Goal: Use online tool/utility: Utilize a website feature to perform a specific function

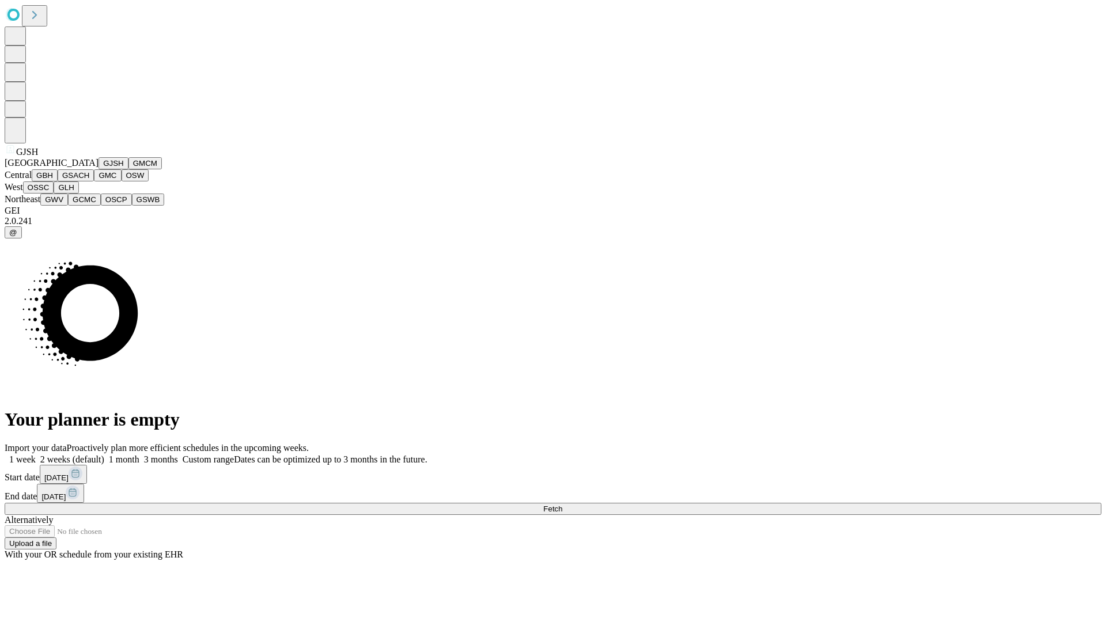
click at [98, 169] on button "GJSH" at bounding box center [113, 163] width 30 height 12
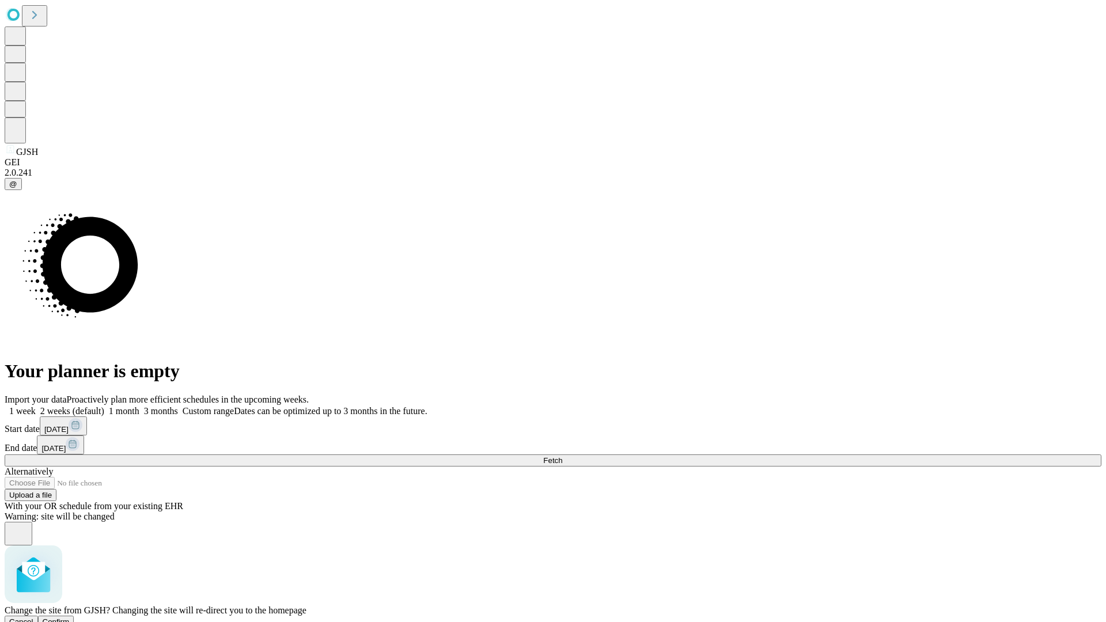
click at [70, 617] on span "Confirm" at bounding box center [56, 621] width 27 height 9
click at [36, 406] on label "1 week" at bounding box center [20, 411] width 31 height 10
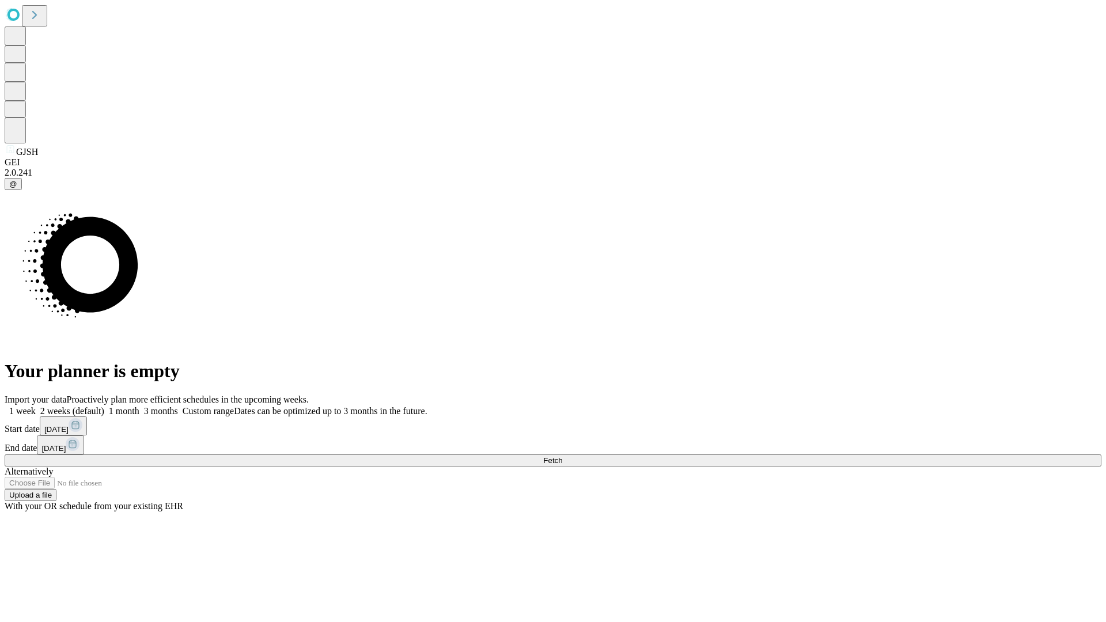
click at [562, 456] on span "Fetch" at bounding box center [552, 460] width 19 height 9
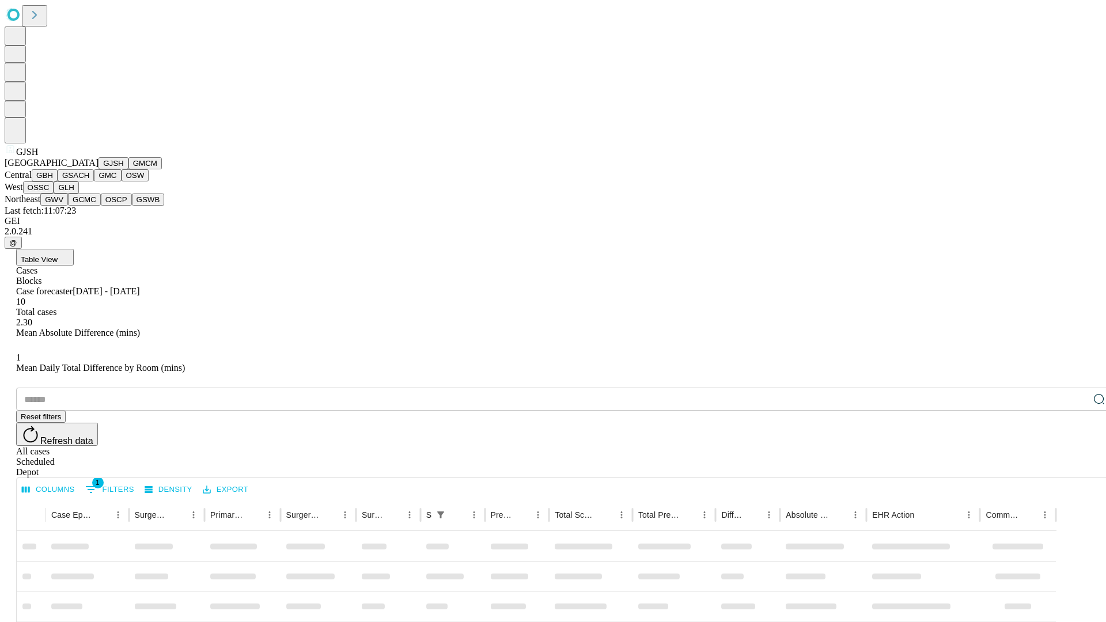
click at [128, 169] on button "GMCM" at bounding box center [144, 163] width 33 height 12
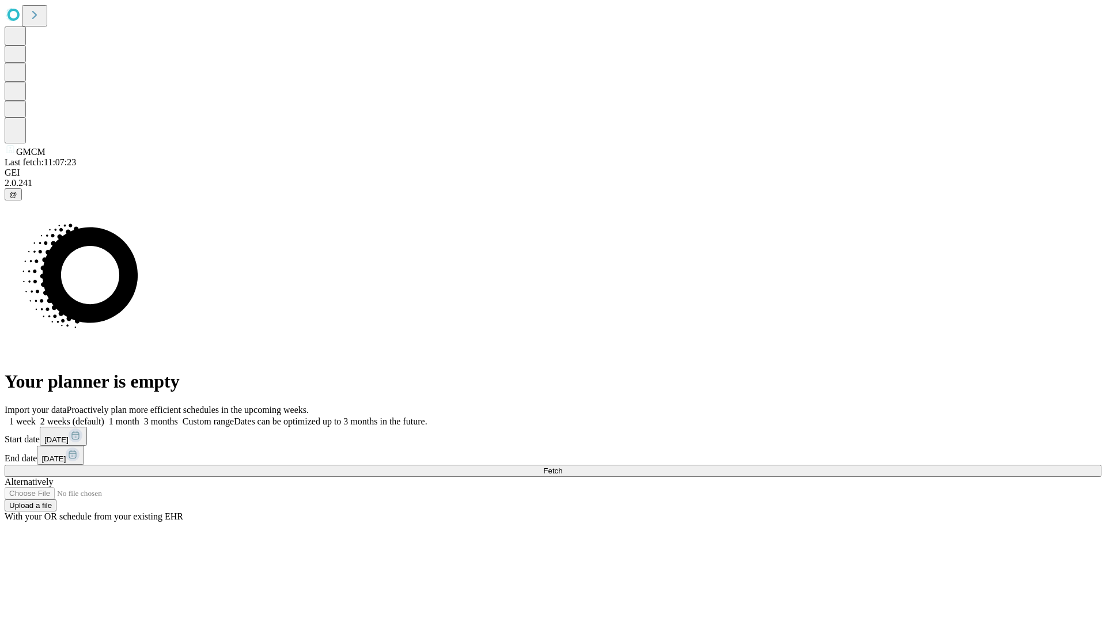
click at [36, 416] on label "1 week" at bounding box center [20, 421] width 31 height 10
click at [562, 466] on span "Fetch" at bounding box center [552, 470] width 19 height 9
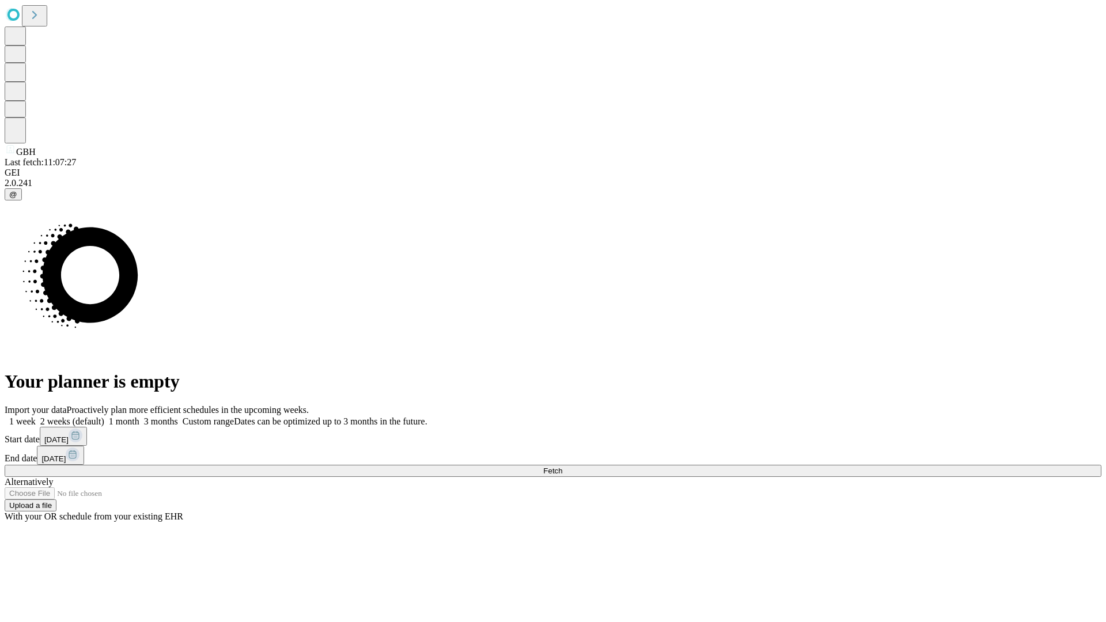
click at [562, 466] on span "Fetch" at bounding box center [552, 470] width 19 height 9
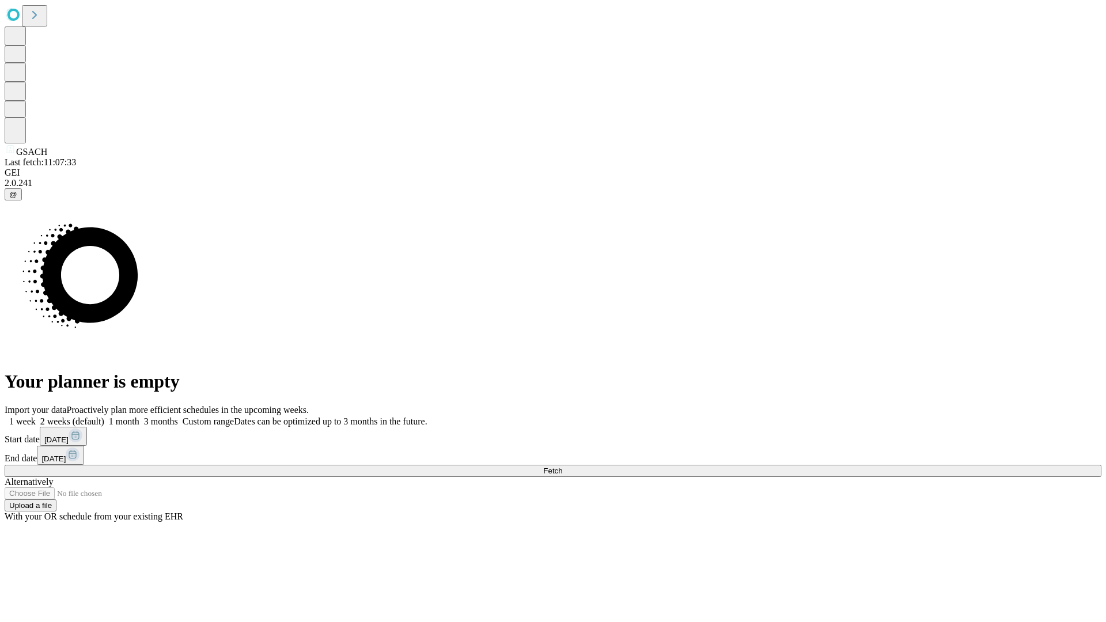
click at [562, 466] on span "Fetch" at bounding box center [552, 470] width 19 height 9
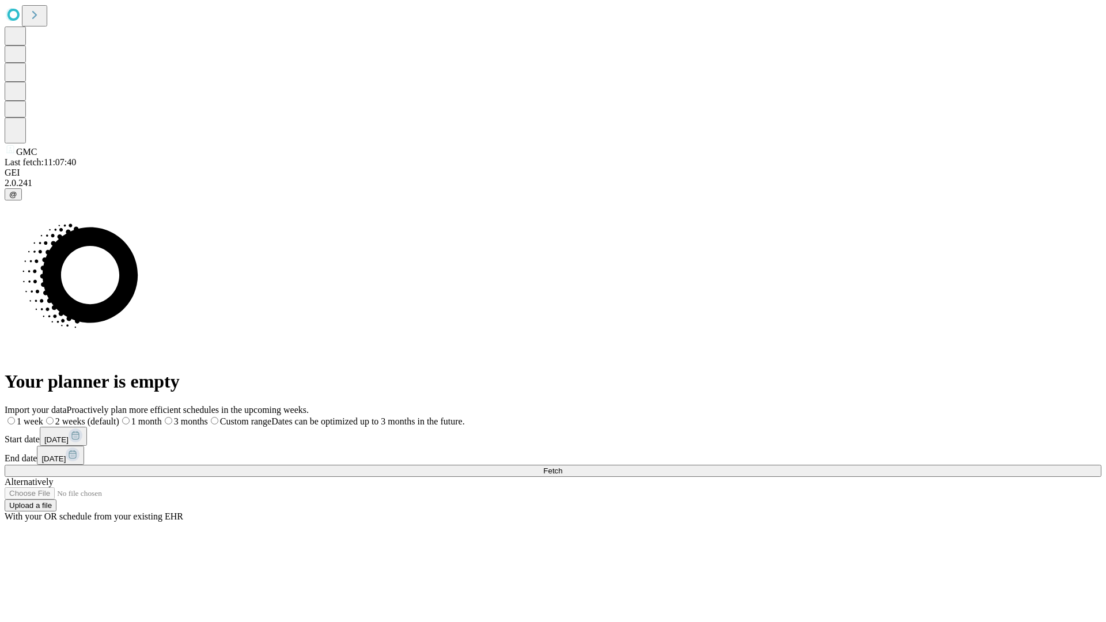
click at [43, 416] on label "1 week" at bounding box center [24, 421] width 39 height 10
click at [562, 466] on span "Fetch" at bounding box center [552, 470] width 19 height 9
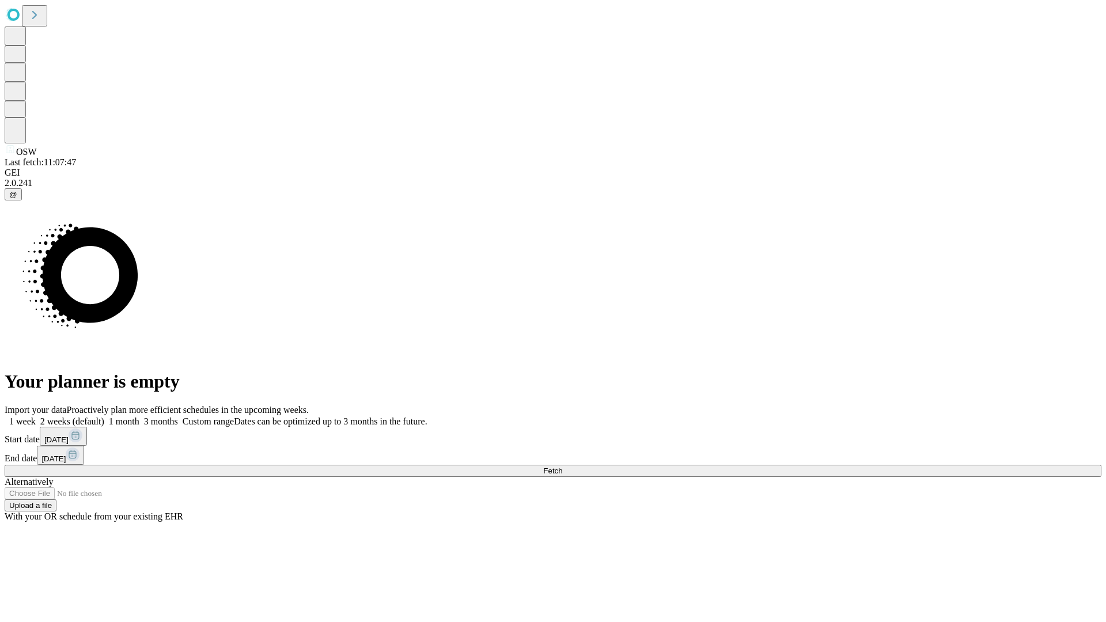
click at [36, 416] on label "1 week" at bounding box center [20, 421] width 31 height 10
click at [562, 466] on span "Fetch" at bounding box center [552, 470] width 19 height 9
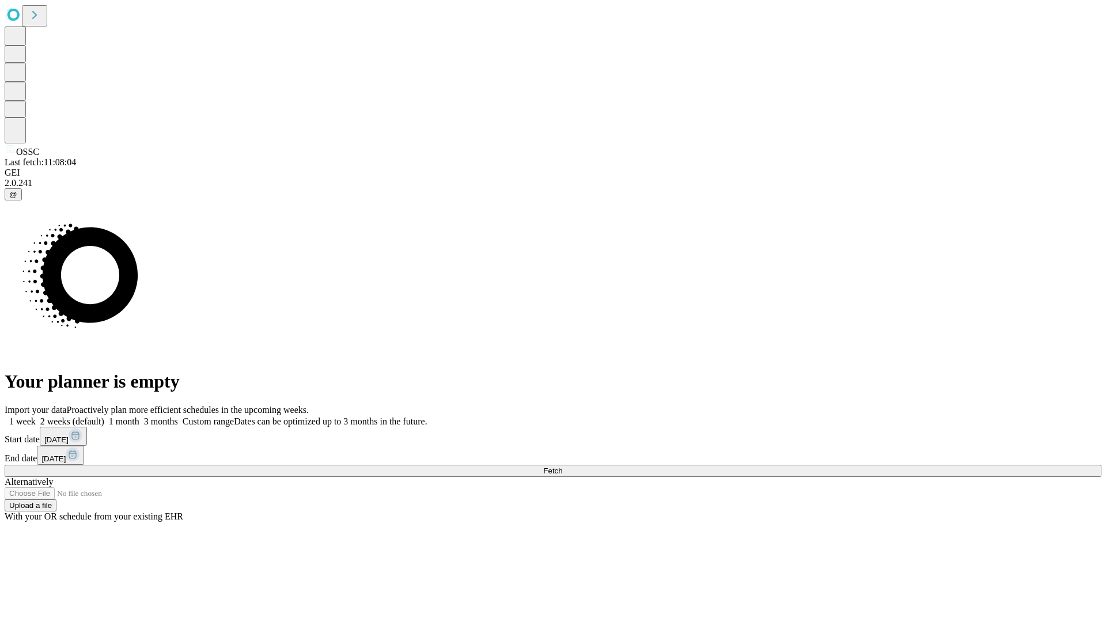
click at [36, 416] on label "1 week" at bounding box center [20, 421] width 31 height 10
click at [562, 466] on span "Fetch" at bounding box center [552, 470] width 19 height 9
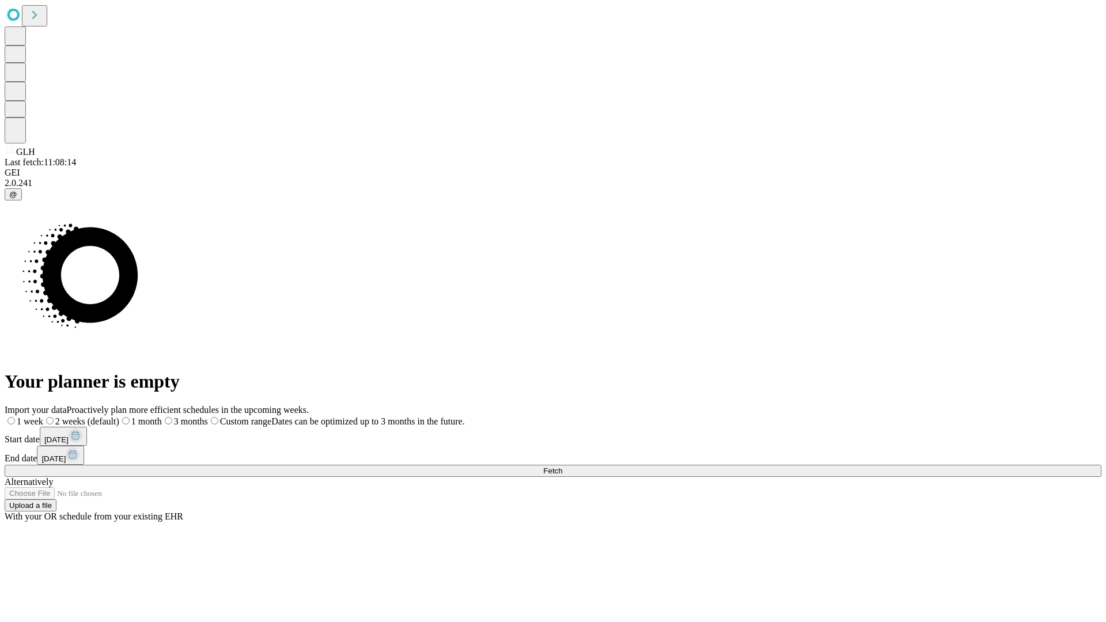
click at [562, 466] on span "Fetch" at bounding box center [552, 470] width 19 height 9
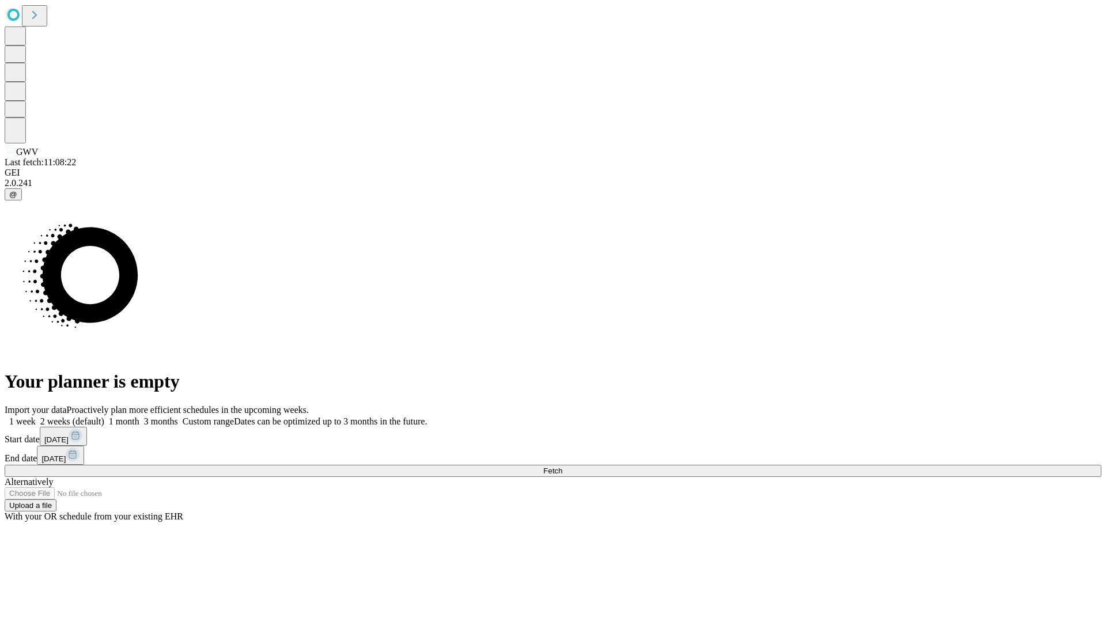
click at [562, 466] on span "Fetch" at bounding box center [552, 470] width 19 height 9
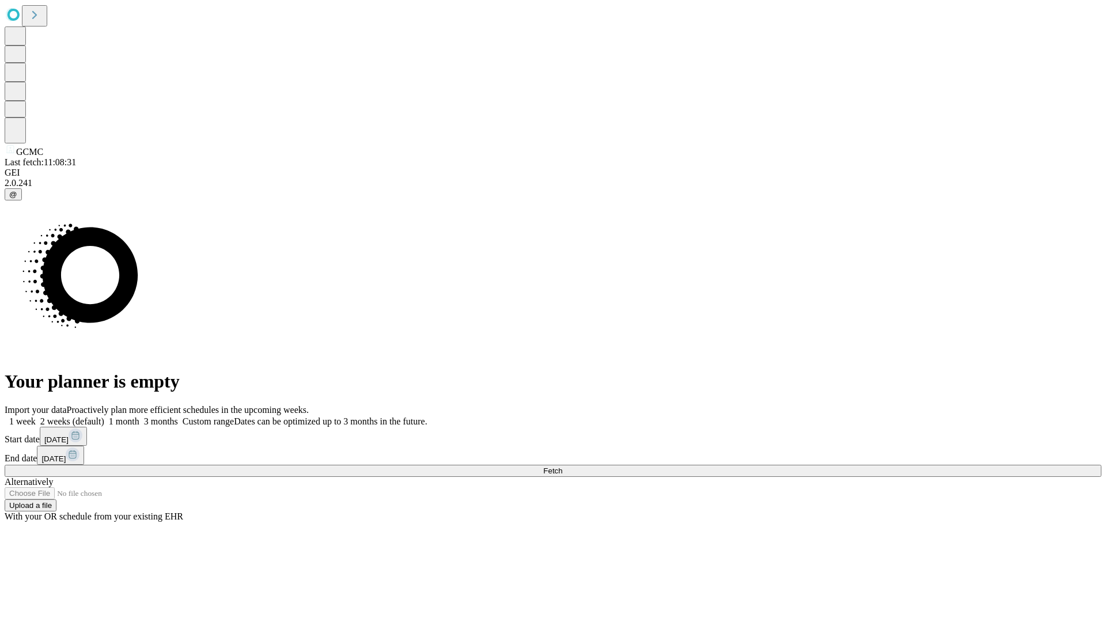
click at [36, 416] on label "1 week" at bounding box center [20, 421] width 31 height 10
click at [562, 466] on span "Fetch" at bounding box center [552, 470] width 19 height 9
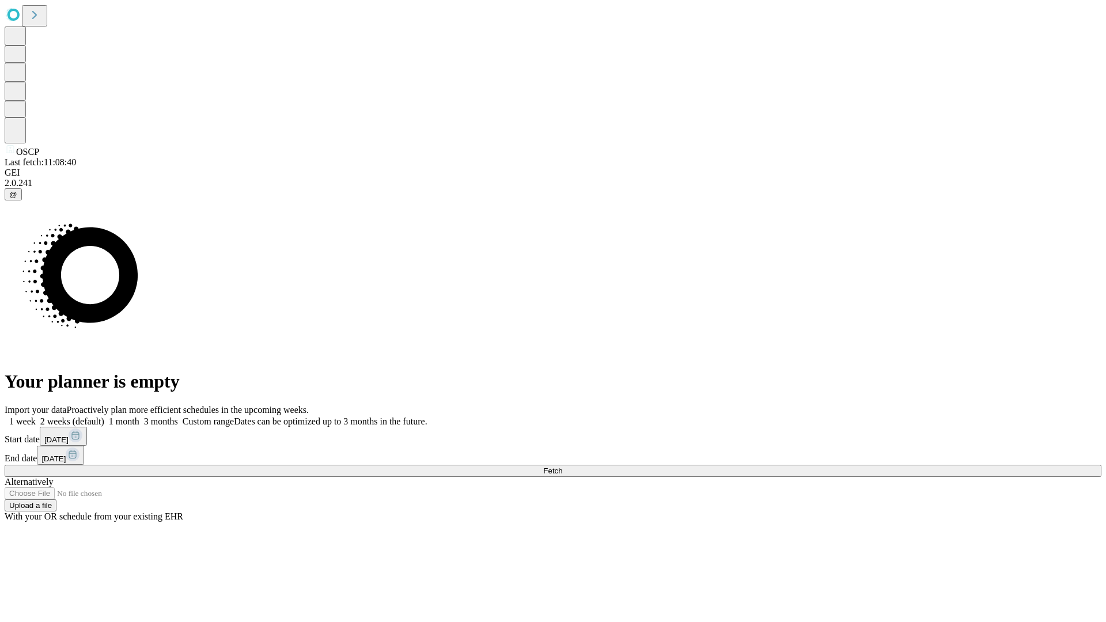
click at [36, 416] on label "1 week" at bounding box center [20, 421] width 31 height 10
click at [562, 466] on span "Fetch" at bounding box center [552, 470] width 19 height 9
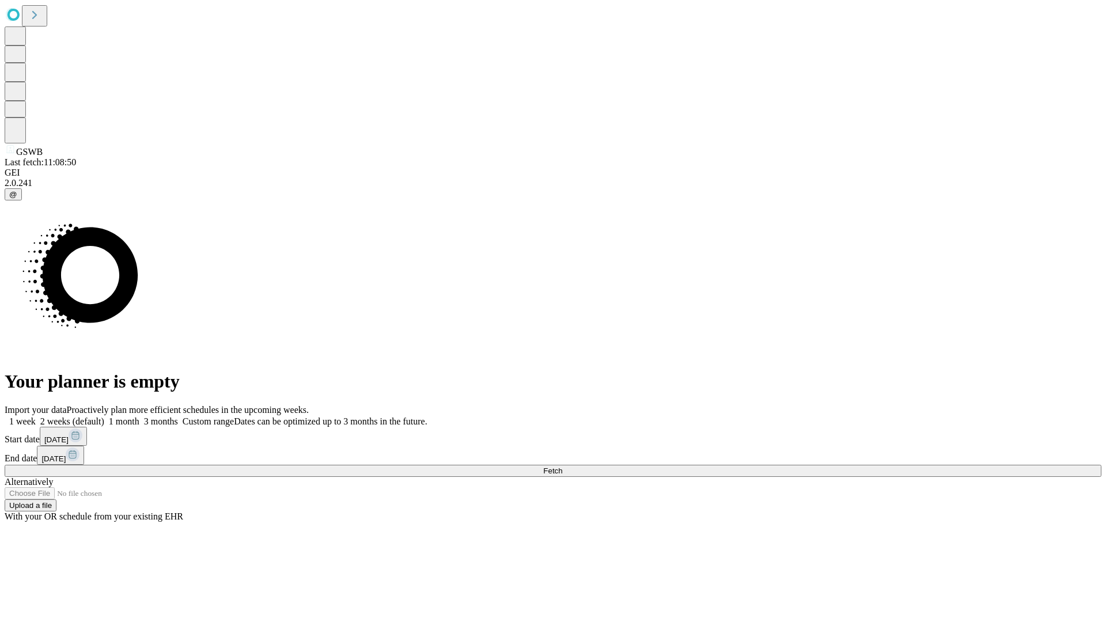
click at [562, 466] on span "Fetch" at bounding box center [552, 470] width 19 height 9
